Goal: Task Accomplishment & Management: Manage account settings

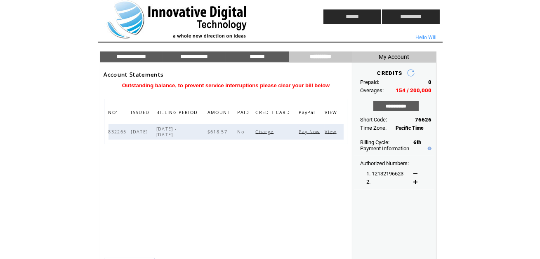
click at [308, 131] on span "Pay Now" at bounding box center [309, 132] width 23 height 6
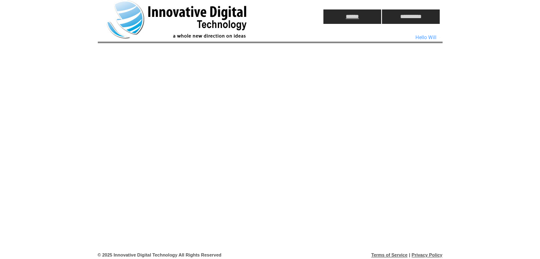
click at [352, 14] on input "******" at bounding box center [352, 16] width 58 height 14
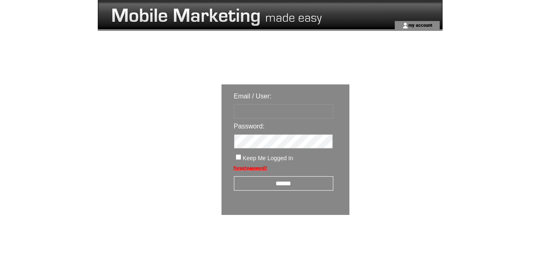
type input "********"
click at [287, 182] on input "******" at bounding box center [283, 183] width 99 height 14
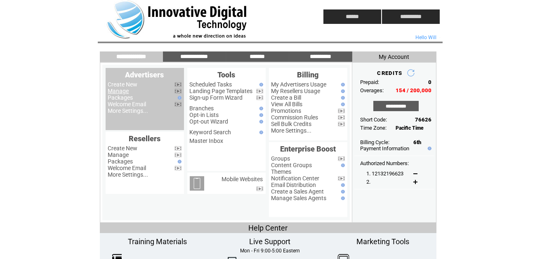
click at [117, 92] on link "Manage" at bounding box center [118, 91] width 21 height 7
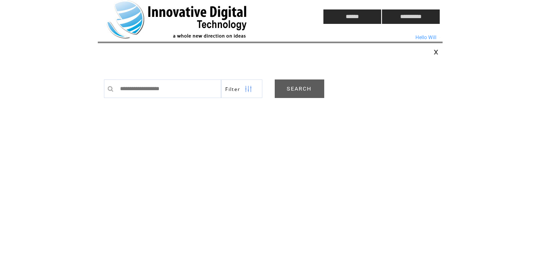
click at [303, 87] on link "SEARCH" at bounding box center [299, 89] width 49 height 19
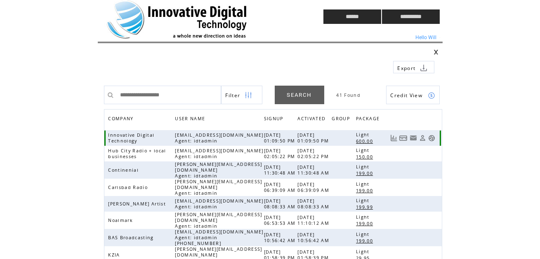
click at [432, 137] on link at bounding box center [431, 138] width 7 height 7
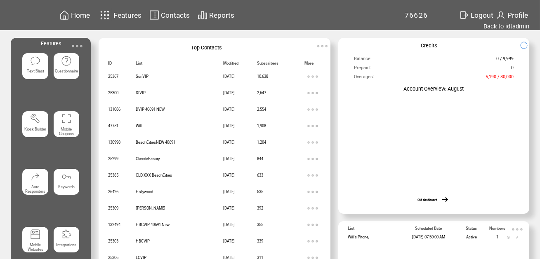
click at [0, 0] on span "Home" at bounding box center [0, 0] width 0 height 0
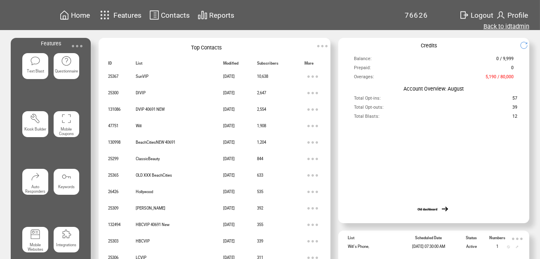
click at [508, 24] on link "Back to idtadmin" at bounding box center [506, 26] width 46 height 7
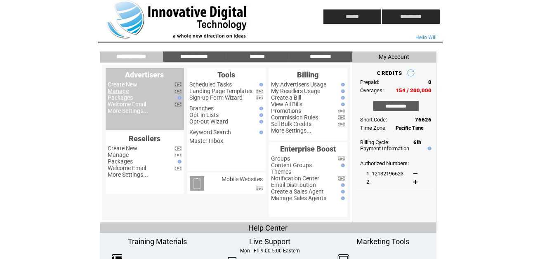
click at [120, 90] on link "Manage" at bounding box center [118, 91] width 21 height 7
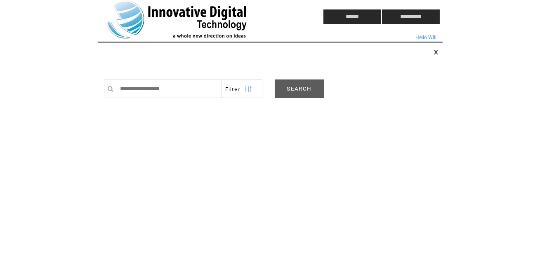
click at [303, 88] on link "SEARCH" at bounding box center [299, 89] width 49 height 19
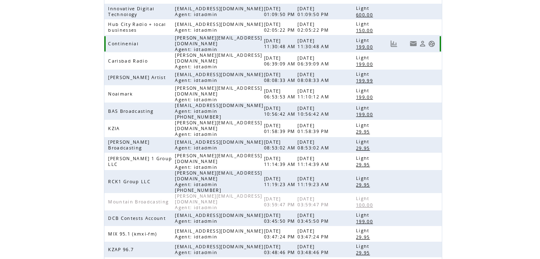
scroll to position [219, 0]
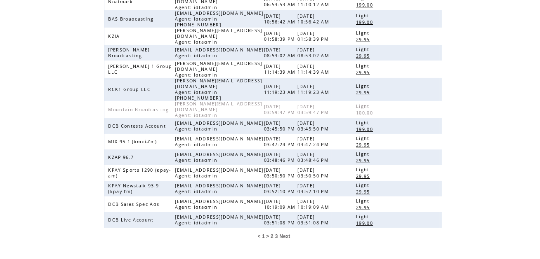
click at [272, 234] on span "2" at bounding box center [271, 237] width 3 height 6
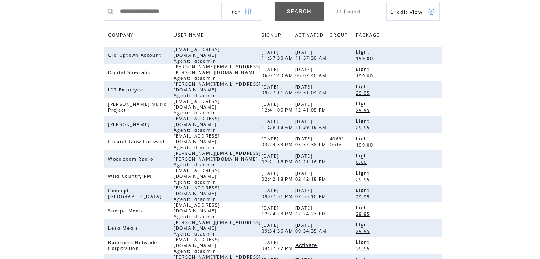
scroll to position [214, 0]
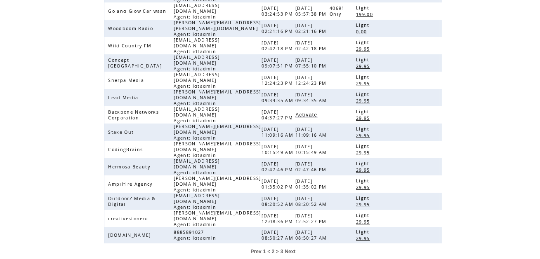
click at [265, 249] on span "1" at bounding box center [264, 252] width 3 height 6
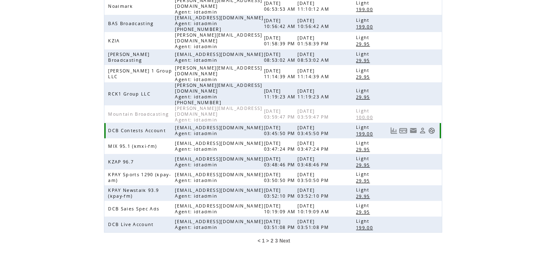
click at [430, 127] on link at bounding box center [431, 130] width 7 height 7
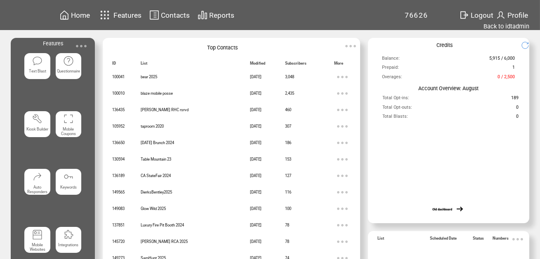
click at [173, 16] on span "Contacts" at bounding box center [175, 15] width 29 height 8
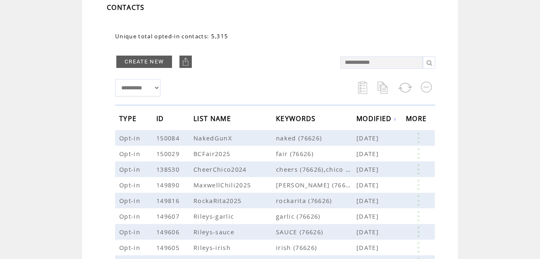
scroll to position [63, 0]
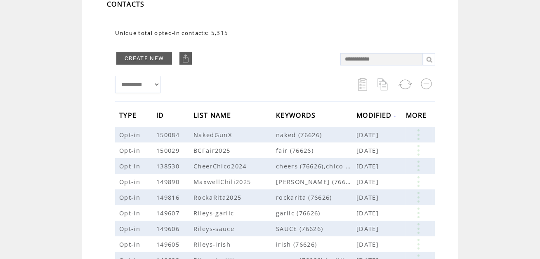
click at [385, 113] on span "MODIFIED" at bounding box center [375, 116] width 38 height 15
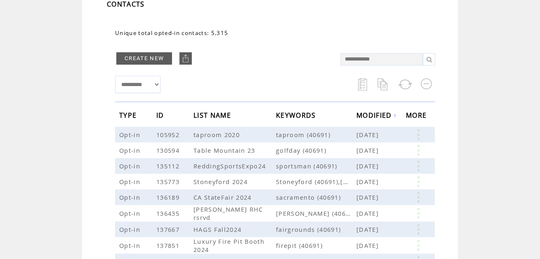
click at [385, 113] on span "MODIFIED" at bounding box center [375, 116] width 38 height 15
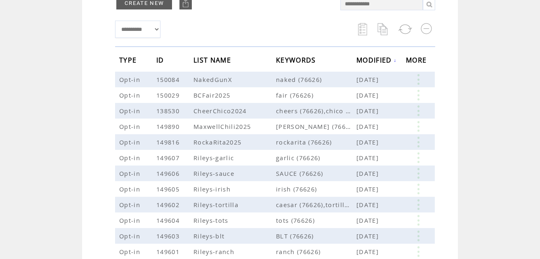
scroll to position [69, 0]
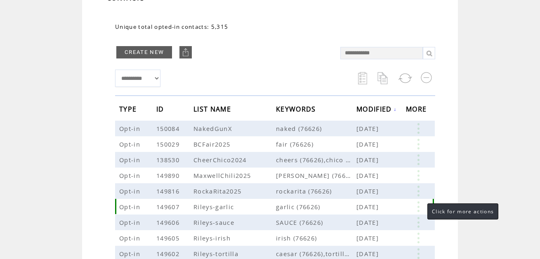
click at [420, 207] on link at bounding box center [418, 207] width 25 height 11
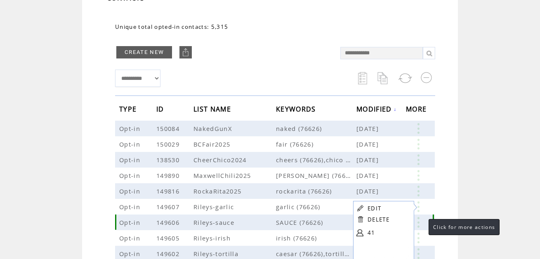
click at [420, 225] on link at bounding box center [418, 222] width 25 height 11
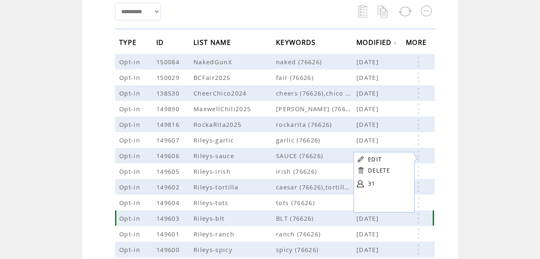
scroll to position [141, 0]
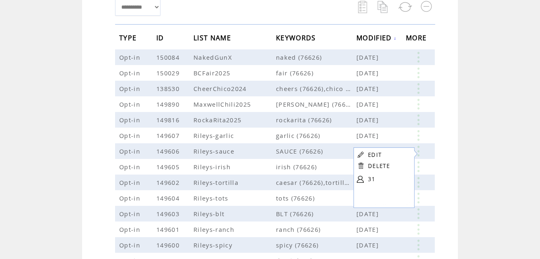
click at [418, 167] on form "EDIT DELETE 31" at bounding box center [385, 168] width 65 height 41
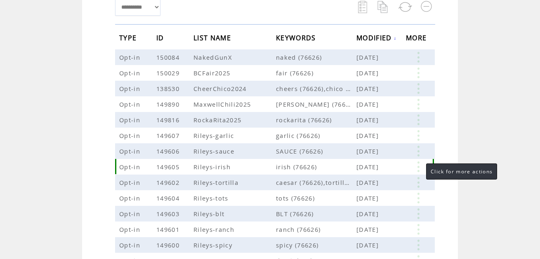
click at [418, 167] on link at bounding box center [418, 167] width 25 height 11
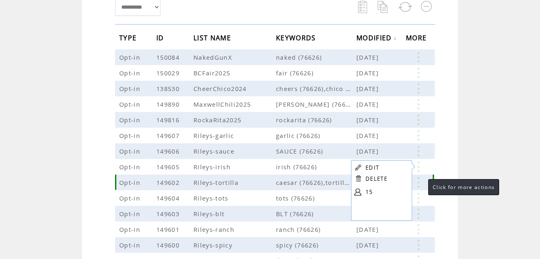
click at [420, 181] on link at bounding box center [418, 182] width 25 height 11
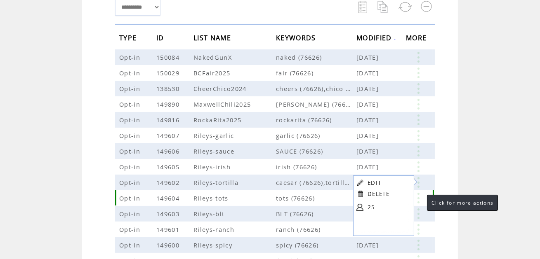
click at [418, 196] on link at bounding box center [418, 198] width 25 height 11
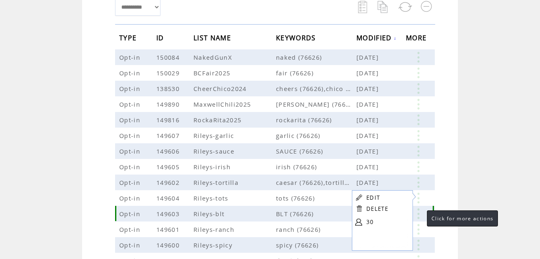
click at [418, 211] on link at bounding box center [418, 214] width 25 height 11
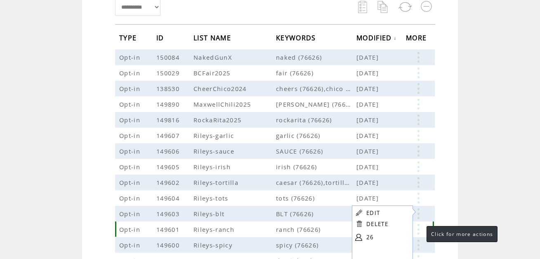
click at [418, 227] on link at bounding box center [418, 229] width 25 height 11
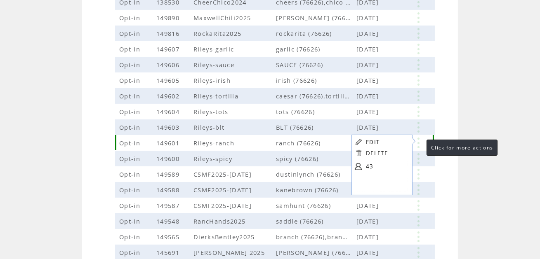
scroll to position [234, 0]
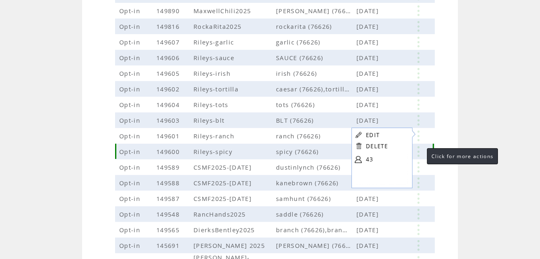
click at [419, 152] on link at bounding box center [418, 151] width 25 height 11
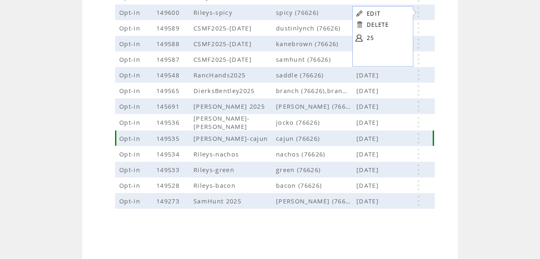
scroll to position [375, 0]
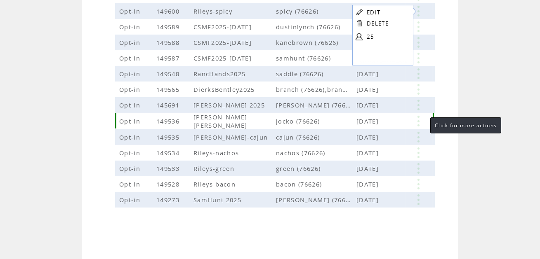
click at [418, 120] on link at bounding box center [418, 121] width 25 height 11
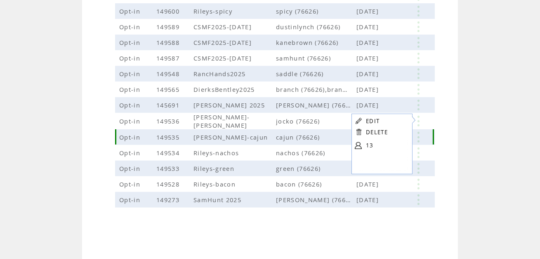
click at [417, 136] on link at bounding box center [418, 137] width 25 height 11
click at [417, 151] on link at bounding box center [418, 153] width 25 height 11
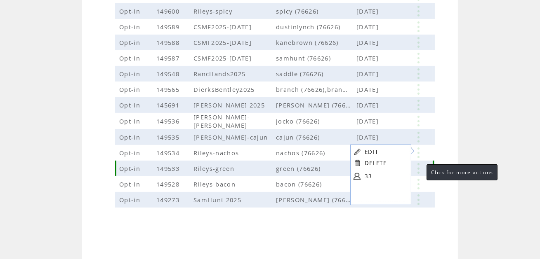
click at [418, 167] on link at bounding box center [418, 168] width 25 height 11
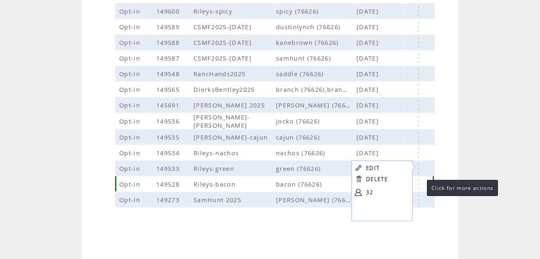
click at [418, 186] on link at bounding box center [418, 184] width 25 height 11
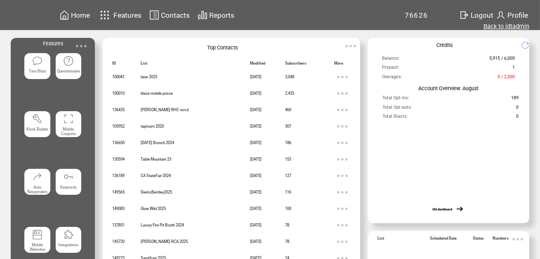
click at [501, 26] on link "Back to idtadmin" at bounding box center [506, 26] width 46 height 7
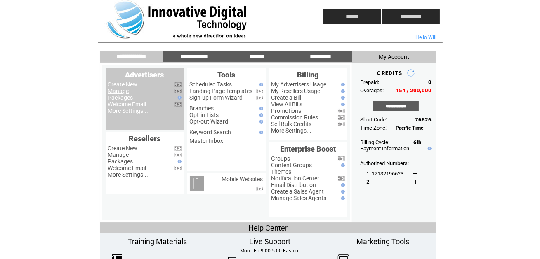
click at [118, 90] on link "Manage" at bounding box center [118, 91] width 21 height 7
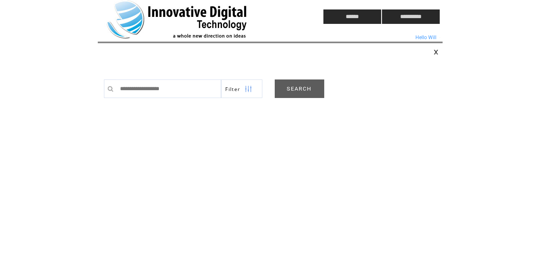
click at [296, 88] on link "SEARCH" at bounding box center [299, 89] width 49 height 19
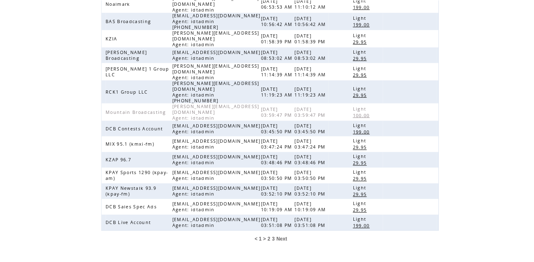
scroll to position [216, 0]
click at [430, 172] on link at bounding box center [428, 175] width 7 height 7
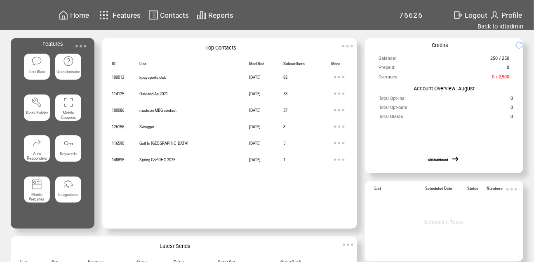
click at [179, 14] on span "Contacts" at bounding box center [174, 15] width 29 height 8
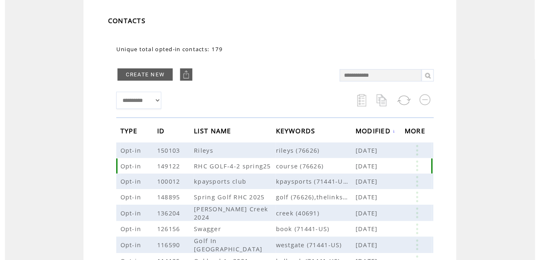
scroll to position [49, 0]
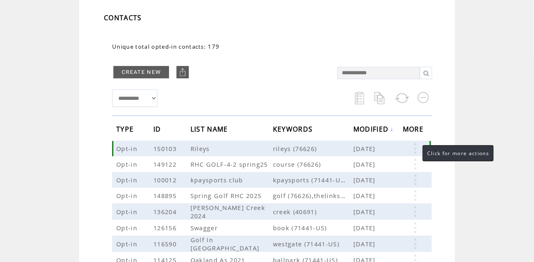
click at [414, 146] on link at bounding box center [415, 148] width 25 height 11
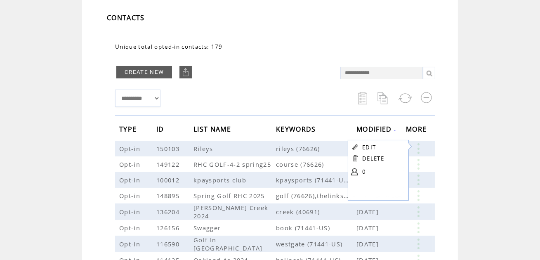
click at [284, 45] on td "Unique total opted-in contacts: 179" at bounding box center [223, 53] width 217 height 20
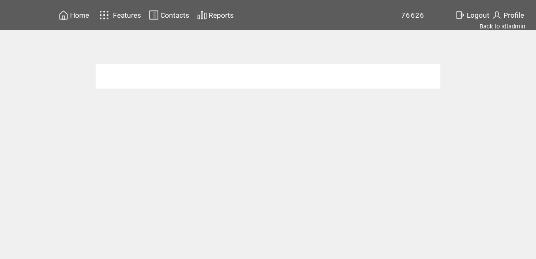
click at [503, 26] on link "Back to idtadmin" at bounding box center [502, 26] width 46 height 7
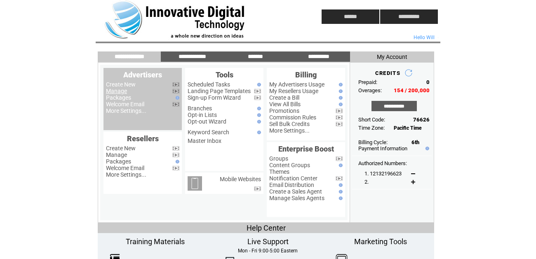
click at [120, 90] on link "Manage" at bounding box center [116, 91] width 21 height 7
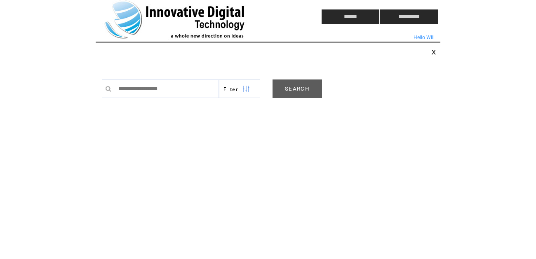
click at [299, 93] on link "SEARCH" at bounding box center [296, 89] width 49 height 19
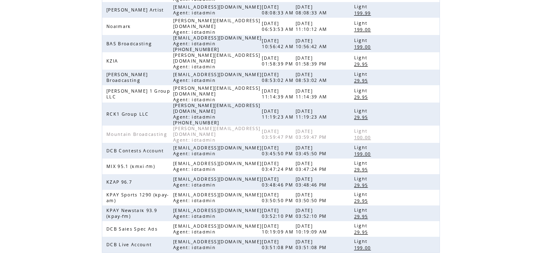
scroll to position [219, 0]
